Goal: Task Accomplishment & Management: Manage account settings

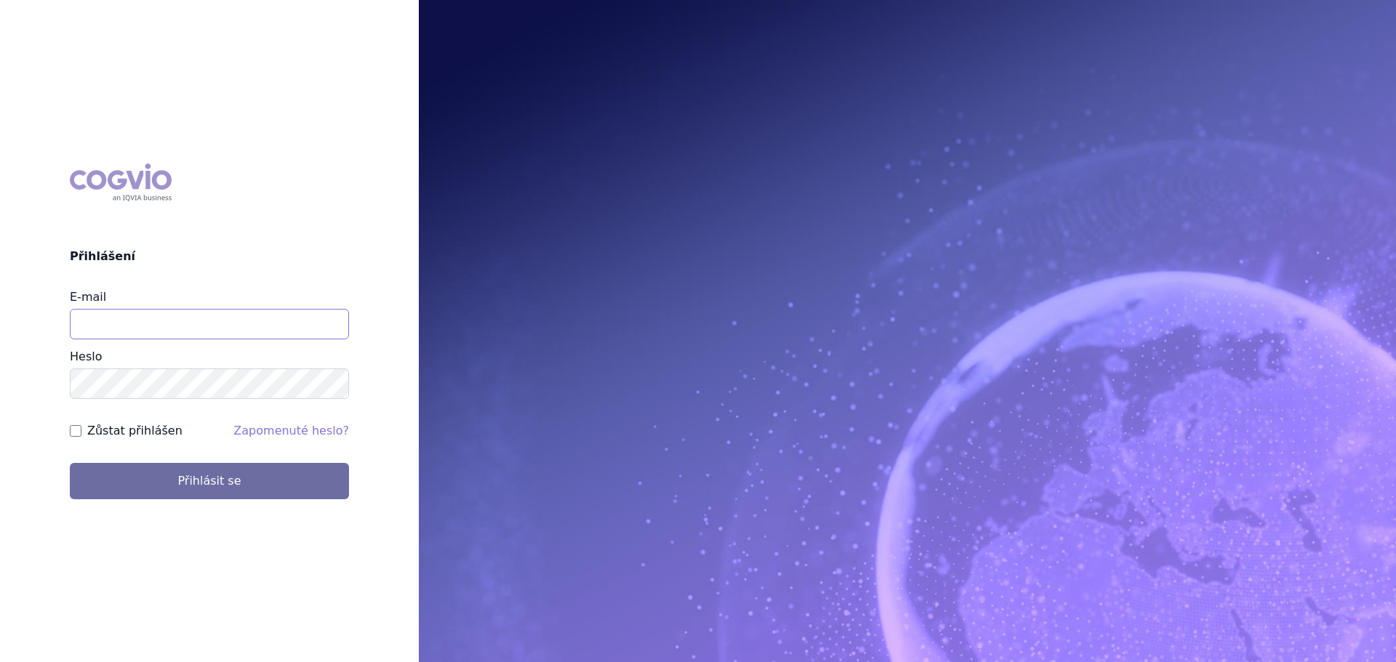
drag, startPoint x: 133, startPoint y: 321, endPoint x: 134, endPoint y: 331, distance: 10.3
click at [133, 321] on input "E-mail" at bounding box center [209, 324] width 279 height 31
type input "veronika.damborska@vzp.cz"
click at [70, 463] on button "Přihlásit se" at bounding box center [209, 481] width 279 height 36
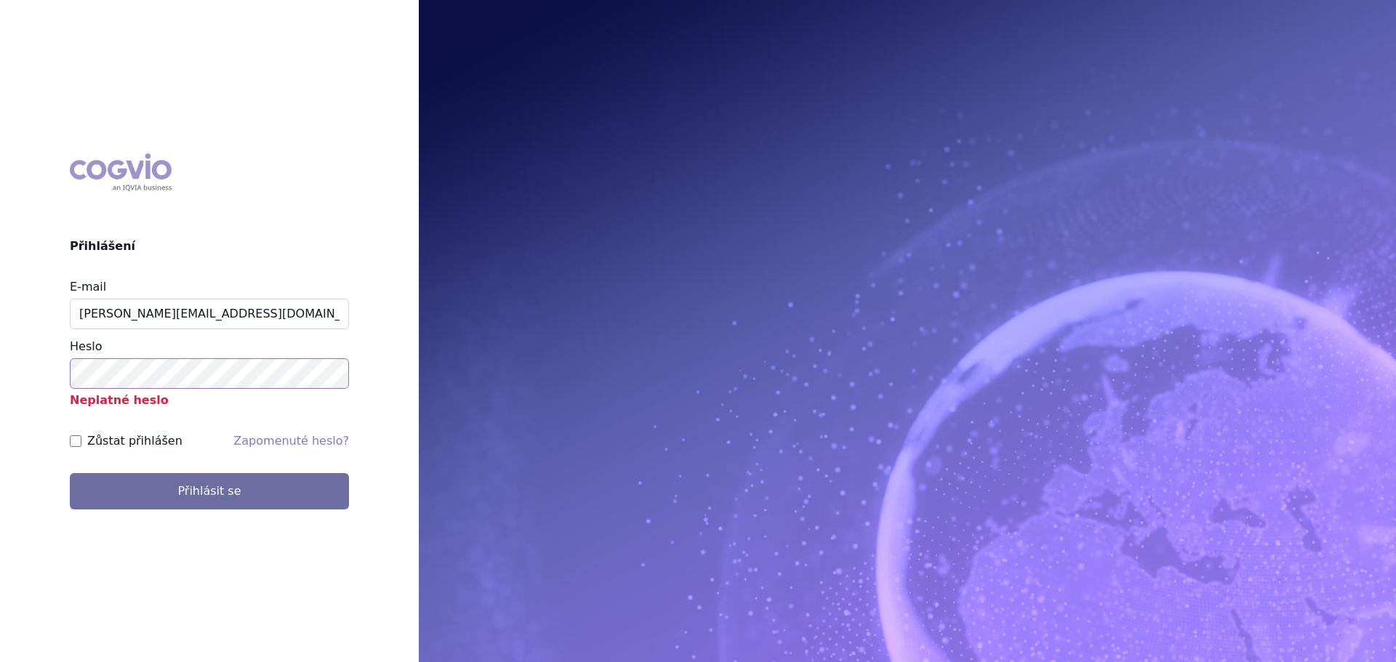
click at [70, 473] on button "Přihlásit se" at bounding box center [209, 491] width 279 height 36
